Goal: Transaction & Acquisition: Subscribe to service/newsletter

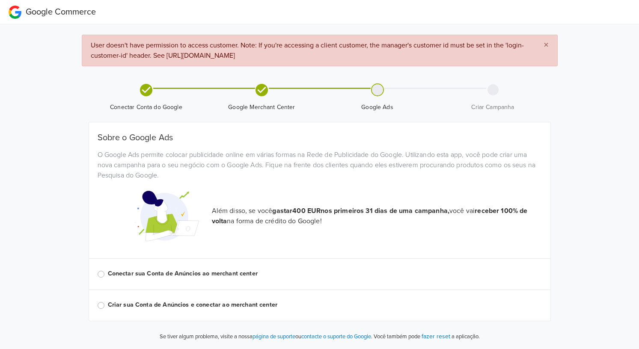
click at [144, 273] on label "Conectar sua Conta de Anúncios ao merchant center" at bounding box center [325, 273] width 434 height 9
click at [0, 0] on input "Conectar sua Conta de Anúncios ao merchant center" at bounding box center [0, 0] width 0 height 0
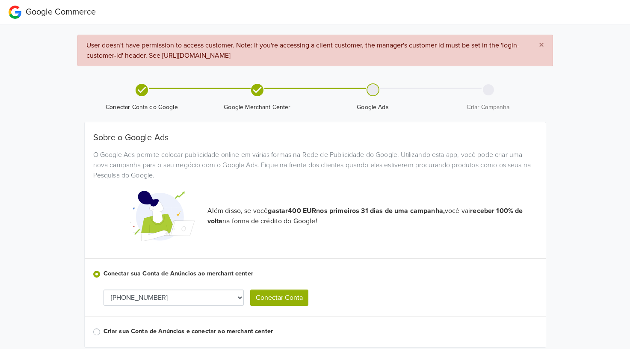
click at [230, 297] on select "[PHONE_NUMBER] [PHONE_NUMBER]" at bounding box center [174, 298] width 140 height 16
drag, startPoint x: 282, startPoint y: 297, endPoint x: 372, endPoint y: 280, distance: 91.3
click at [372, 280] on div "Sobre o Google Ads O Google Ads permite colocar publicidade online em várias fo…" at bounding box center [315, 235] width 444 height 205
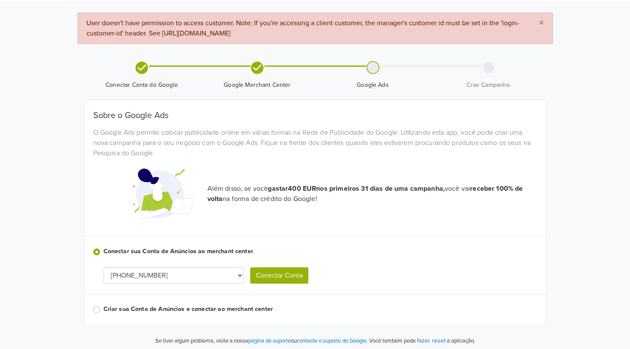
scroll to position [25, 0]
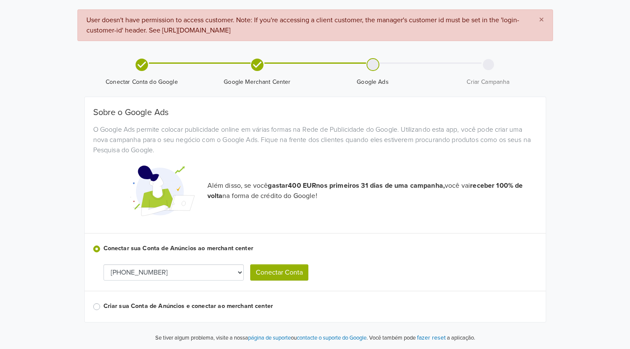
click at [270, 270] on button "Conectar Conta" at bounding box center [279, 272] width 58 height 16
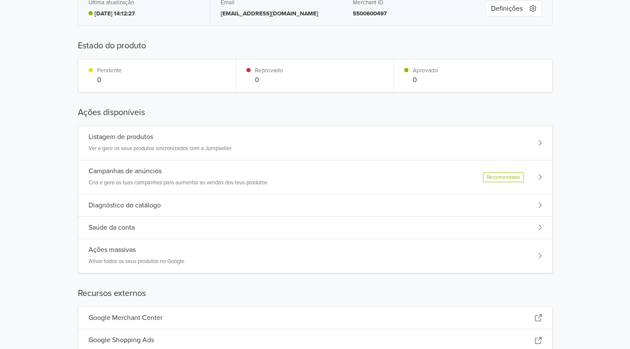
scroll to position [77, 0]
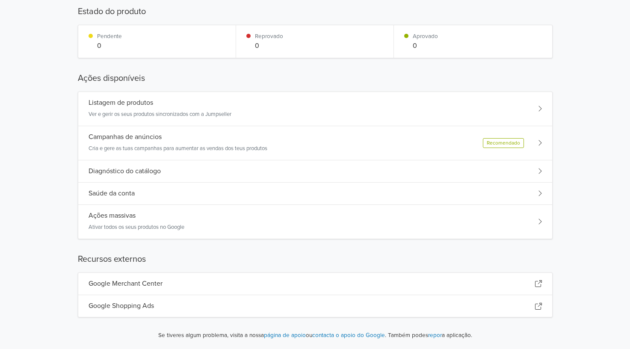
click at [215, 306] on div "Google Shopping Ads" at bounding box center [315, 306] width 474 height 22
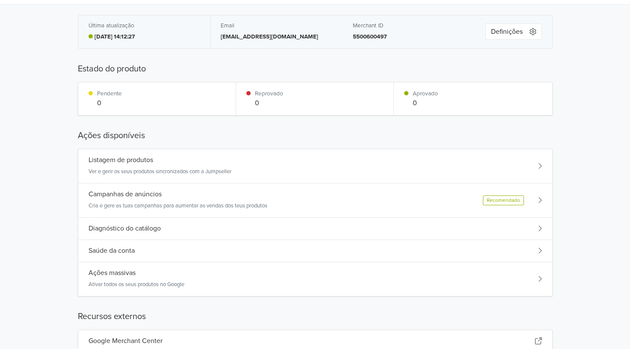
scroll to position [15, 0]
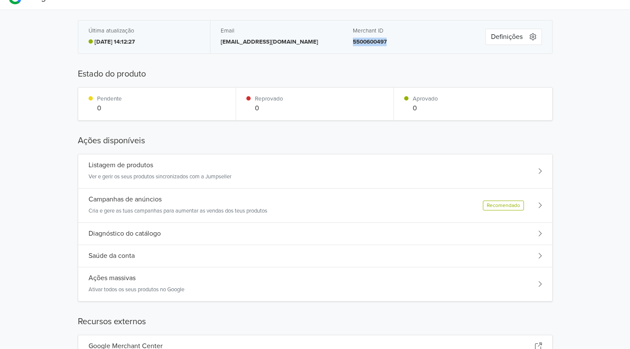
drag, startPoint x: 389, startPoint y: 45, endPoint x: 352, endPoint y: 45, distance: 37.2
click at [352, 45] on div "Merchant ID 5500600497" at bounding box center [409, 37] width 132 height 33
copy p "5500600497"
